Goal: Navigation & Orientation: Find specific page/section

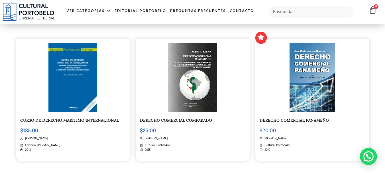
scroll to position [911, 0]
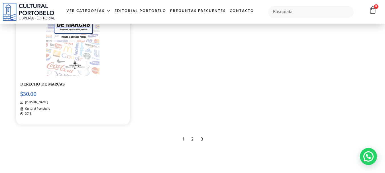
click at [191, 137] on div "2" at bounding box center [192, 139] width 8 height 13
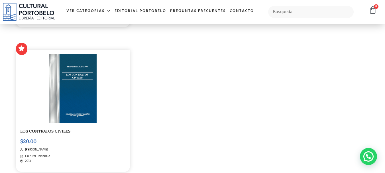
scroll to position [997, 0]
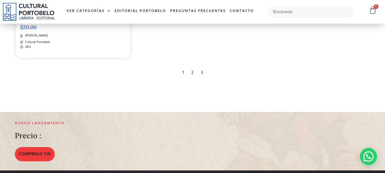
click at [202, 67] on div "3" at bounding box center [202, 72] width 8 height 13
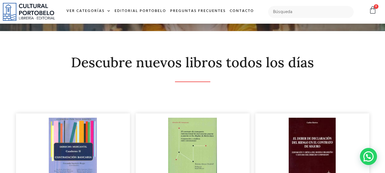
scroll to position [0, 0]
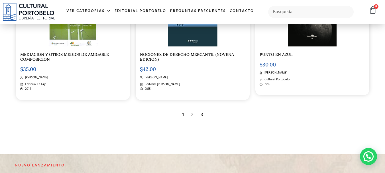
scroll to position [342, 0]
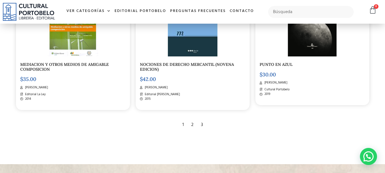
click at [183, 125] on div "1" at bounding box center [182, 125] width 7 height 13
